Goal: Information Seeking & Learning: Check status

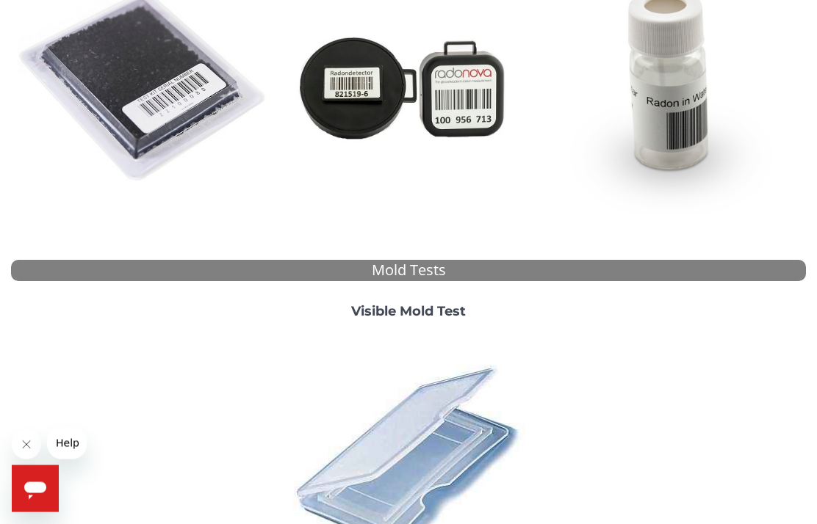
scroll to position [279, 0]
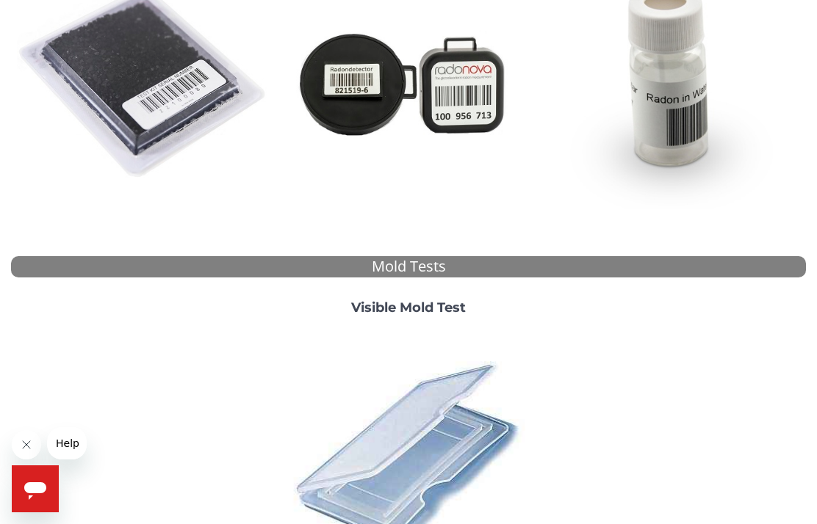
click at [468, 449] on img at bounding box center [408, 453] width 253 height 253
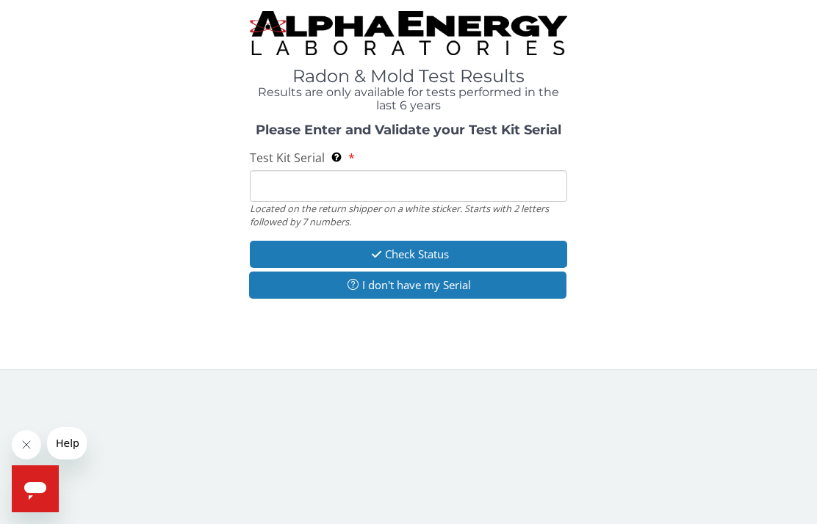
click at [309, 189] on input "Test Kit Serial Located on the return shipper on a white sticker. Starts with 2…" at bounding box center [409, 186] width 318 height 32
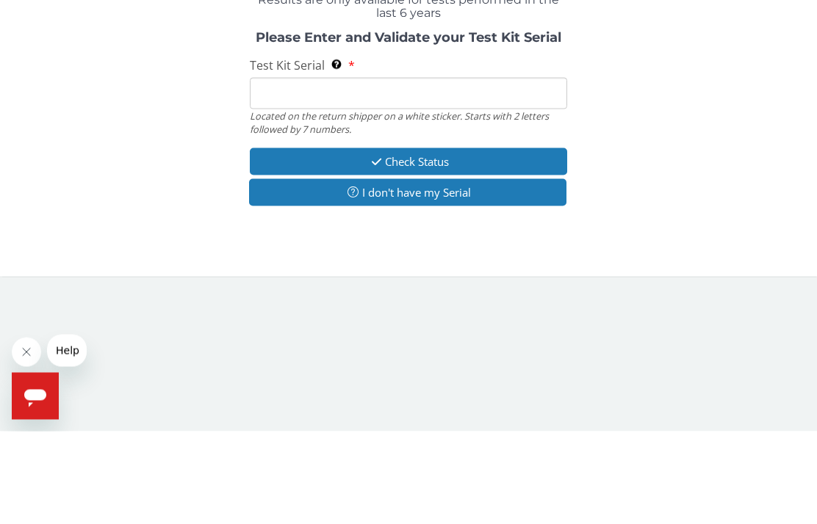
click at [278, 170] on input "Test Kit Serial Located on the return shipper on a white sticker. Starts with 2…" at bounding box center [409, 186] width 318 height 32
paste input "ML182715"
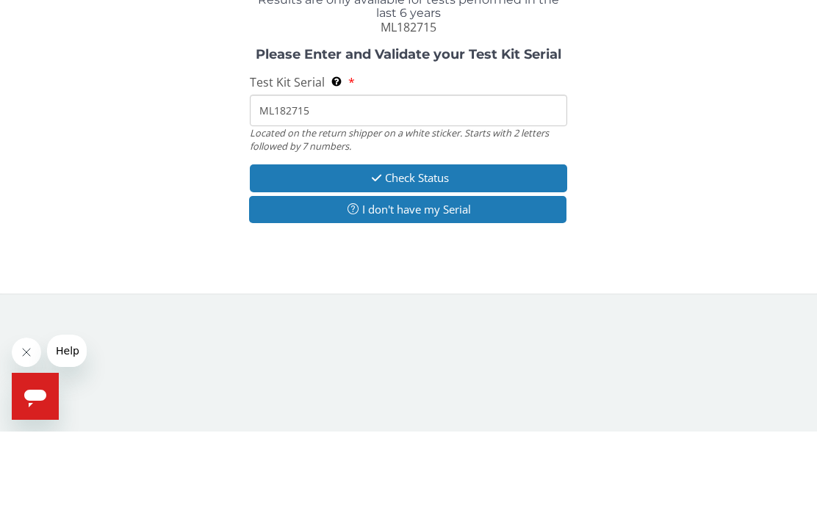
type input "ML182715"
click at [471, 154] on div "Please Enter and Validate your Test Kit Serial Test Kit Serial Located on the r…" at bounding box center [408, 229] width 795 height 179
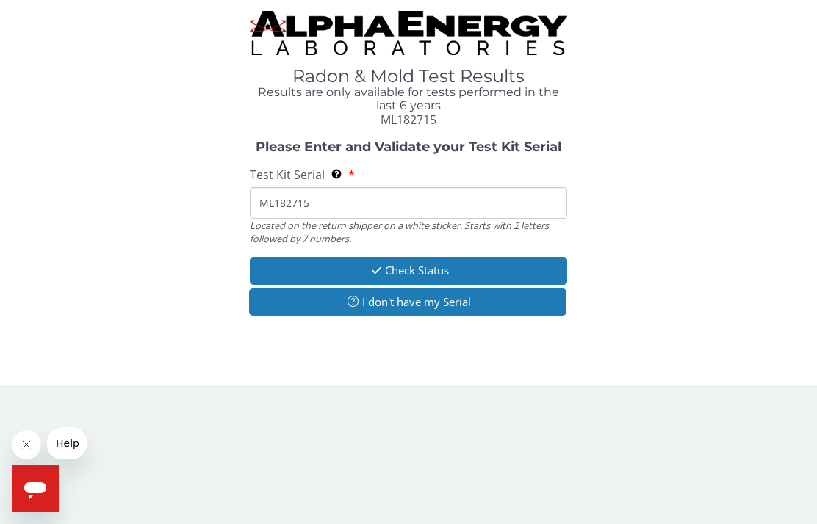
click at [426, 257] on button "Check Status" at bounding box center [409, 270] width 318 height 27
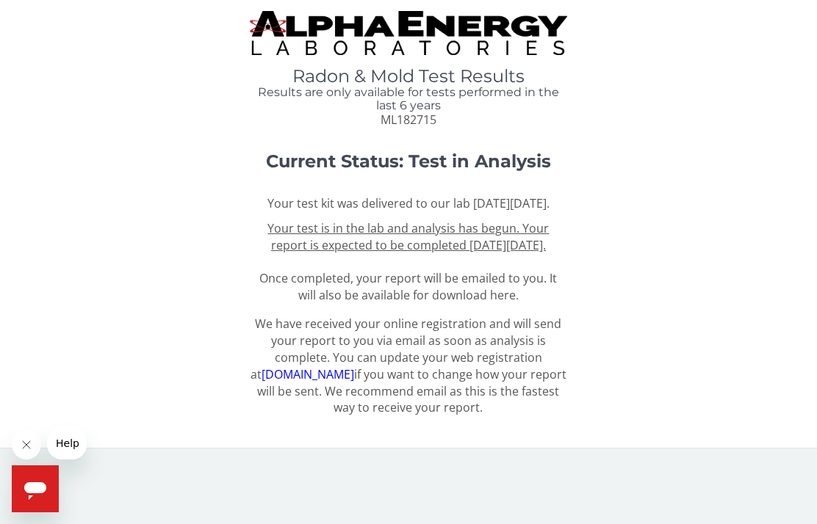
click at [31, 438] on button "Close message from company" at bounding box center [26, 444] width 29 height 29
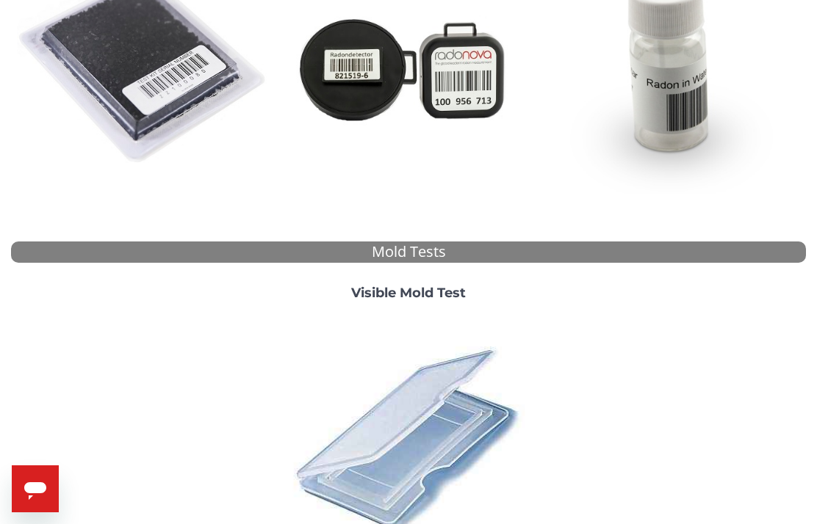
scroll to position [325, 0]
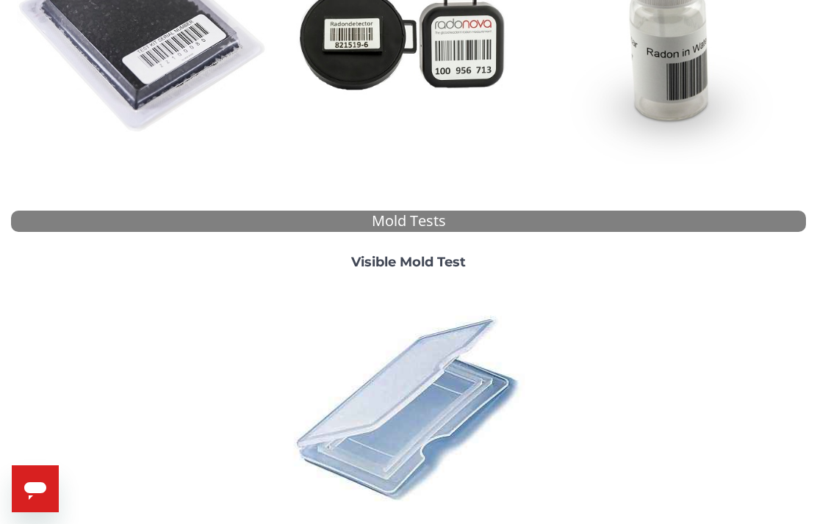
click at [432, 388] on img at bounding box center [408, 407] width 253 height 253
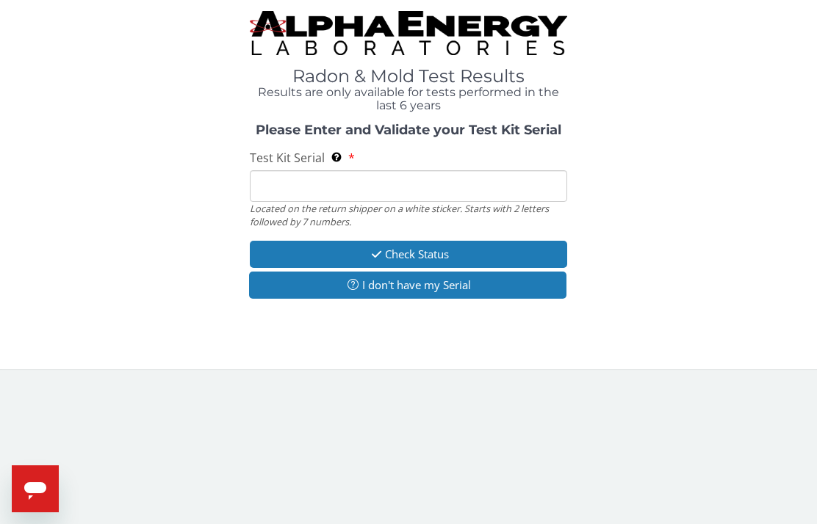
click at [282, 184] on input "Test Kit Serial Located on the return shipper on a white sticker. Starts with 2…" at bounding box center [409, 186] width 318 height 32
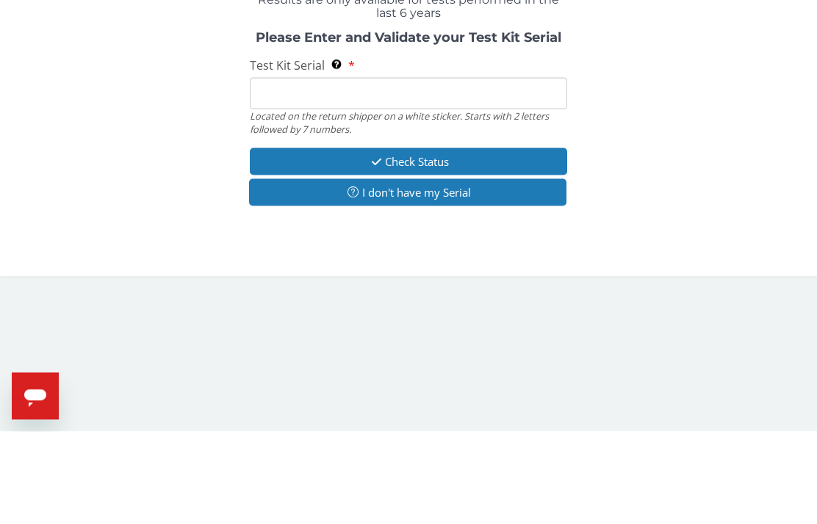
paste input "ML182715"
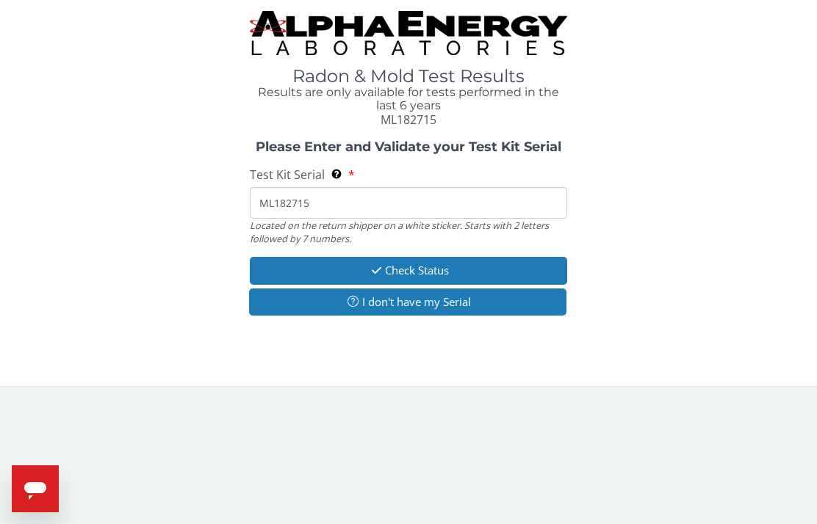
type input "ML182715"
click at [415, 261] on button "Check Status" at bounding box center [409, 270] width 318 height 27
